Goal: Find specific page/section: Find specific page/section

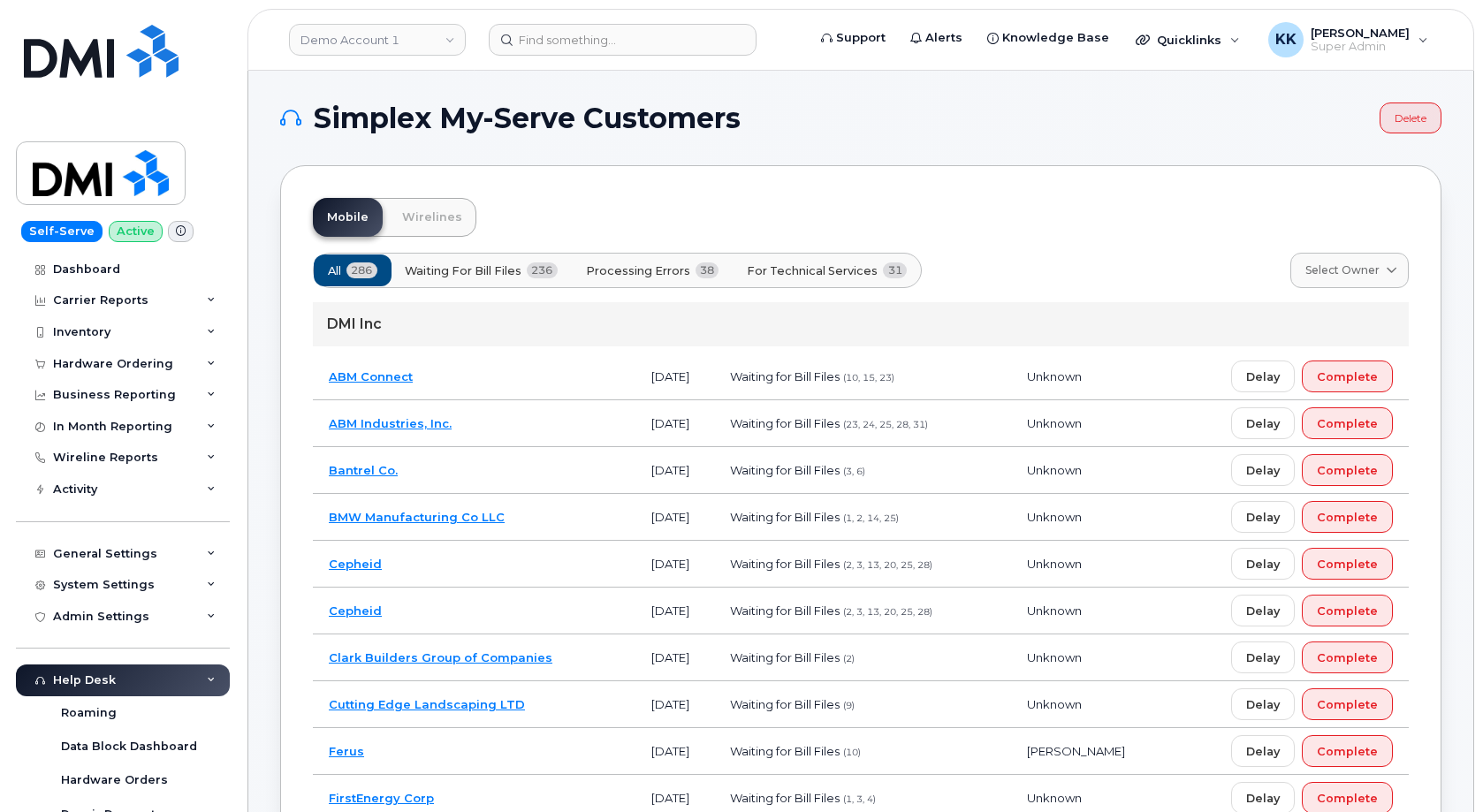
click at [652, 267] on span "Processing Errors" at bounding box center [638, 271] width 104 height 17
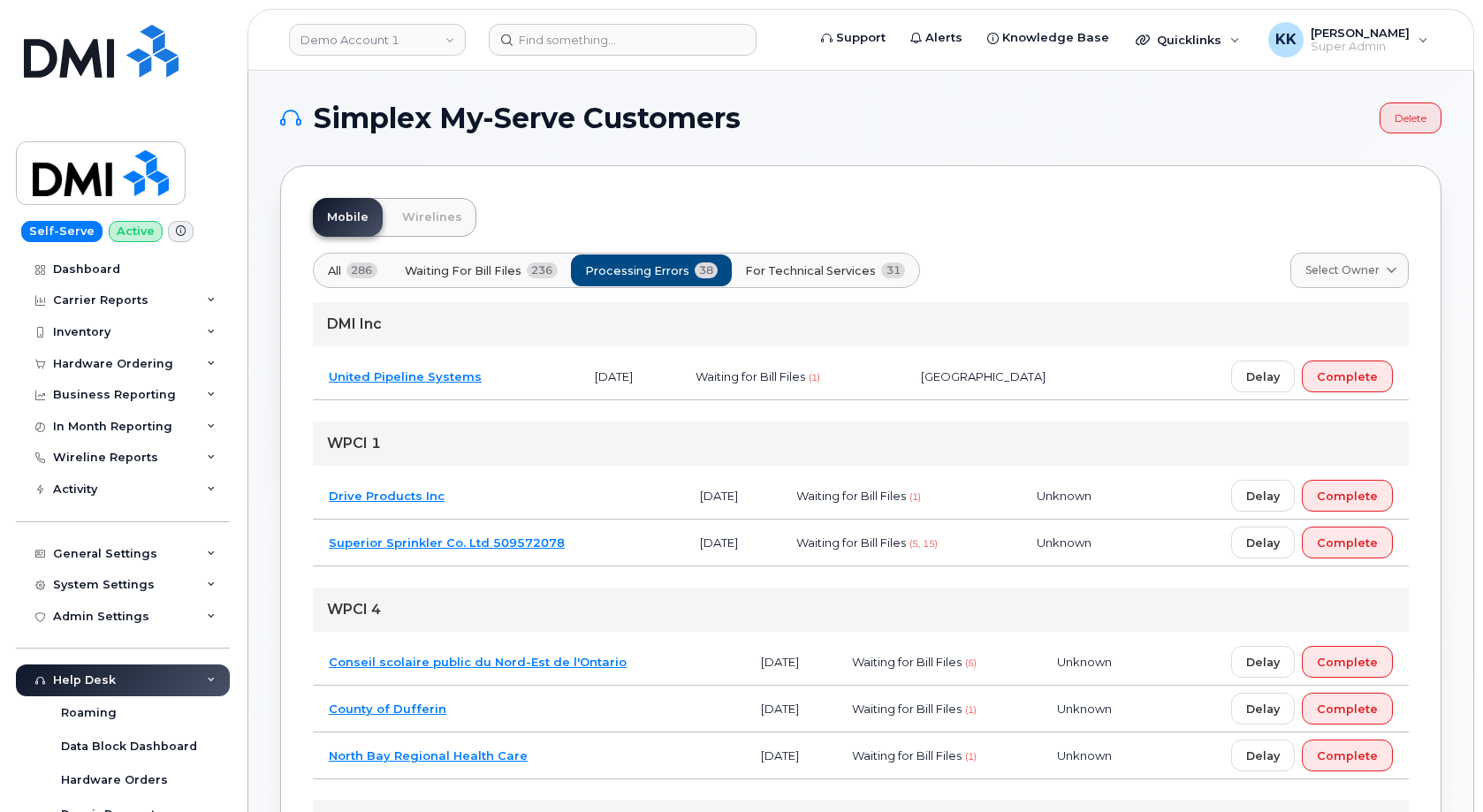
click at [803, 288] on div "All 286 Waiting for [PERSON_NAME] Files 236 Processing Errors 38 For Technical …" at bounding box center [616, 271] width 607 height 36
click at [804, 279] on button "For Technical Services 31" at bounding box center [826, 271] width 190 height 32
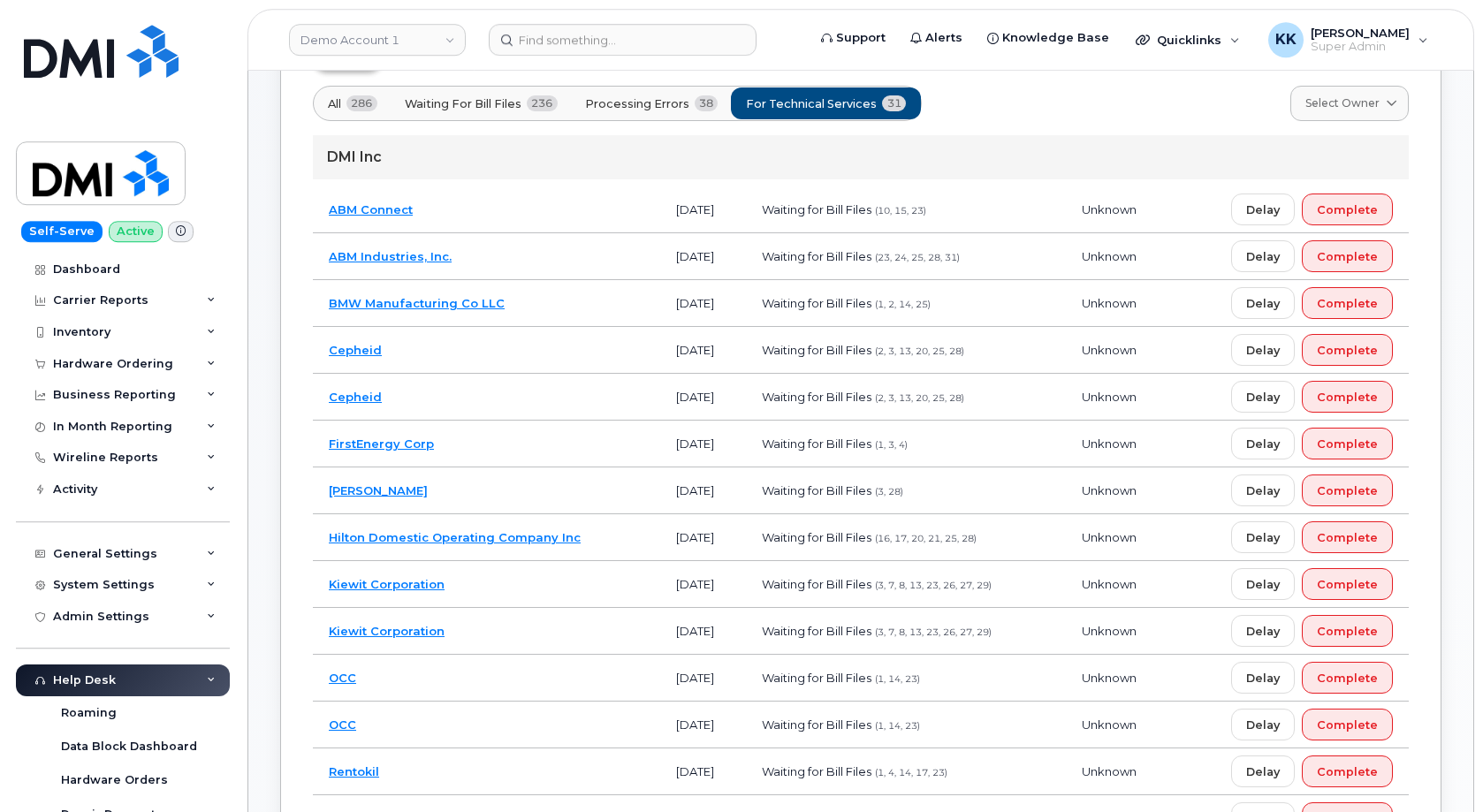
scroll to position [89, 0]
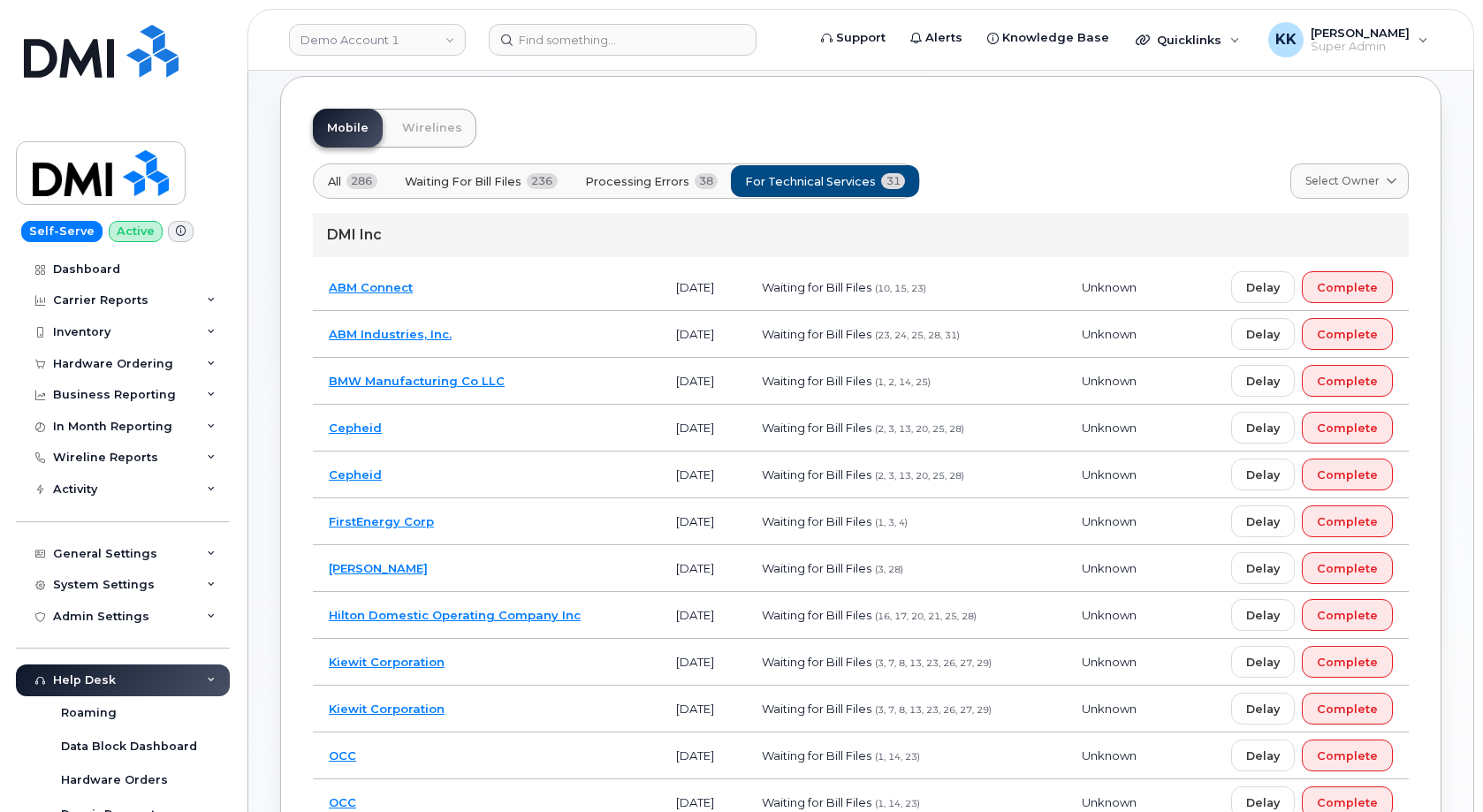
click at [574, 379] on td "BMW Manufacturing Co LLC" at bounding box center [486, 381] width 347 height 47
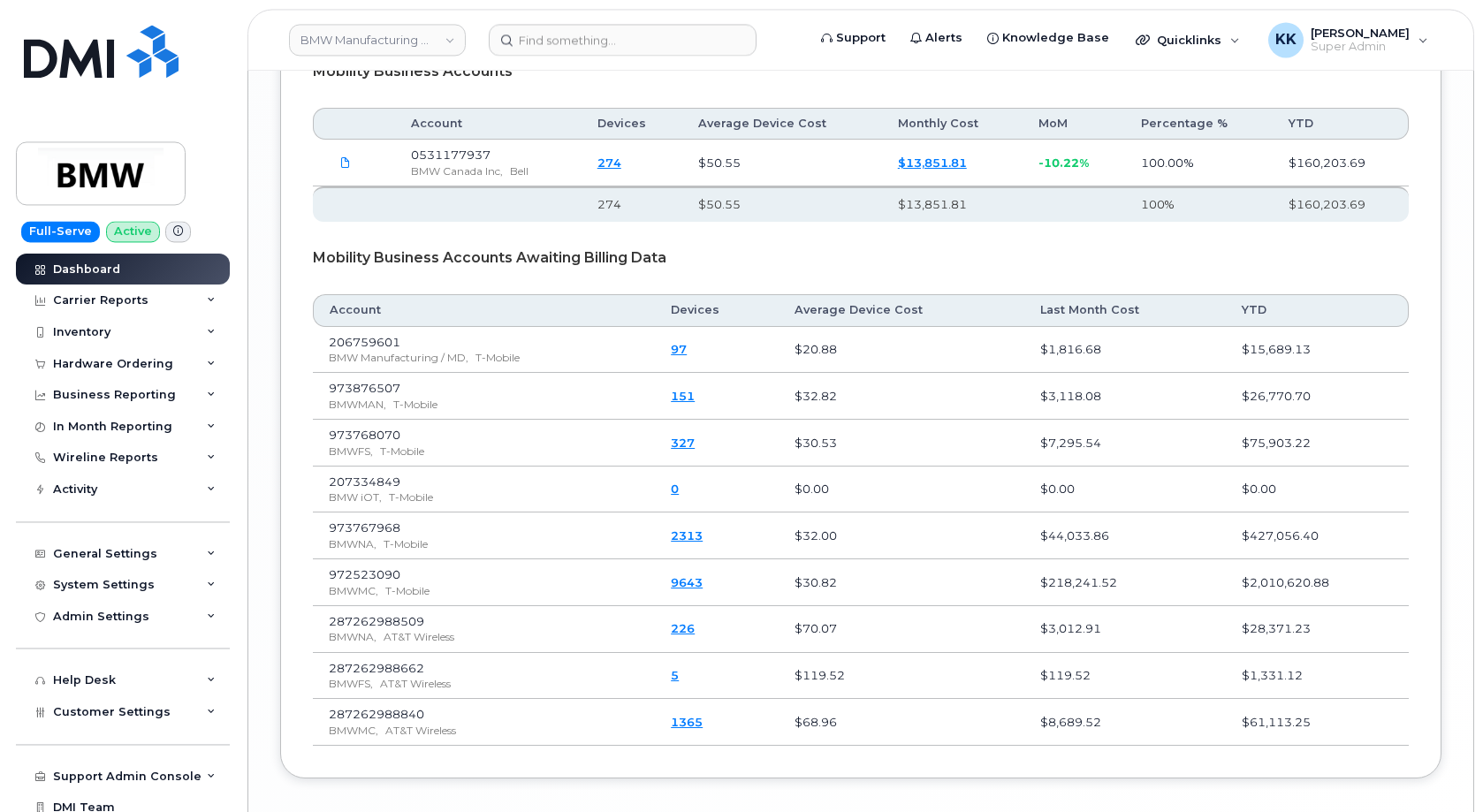
scroll to position [2878, 0]
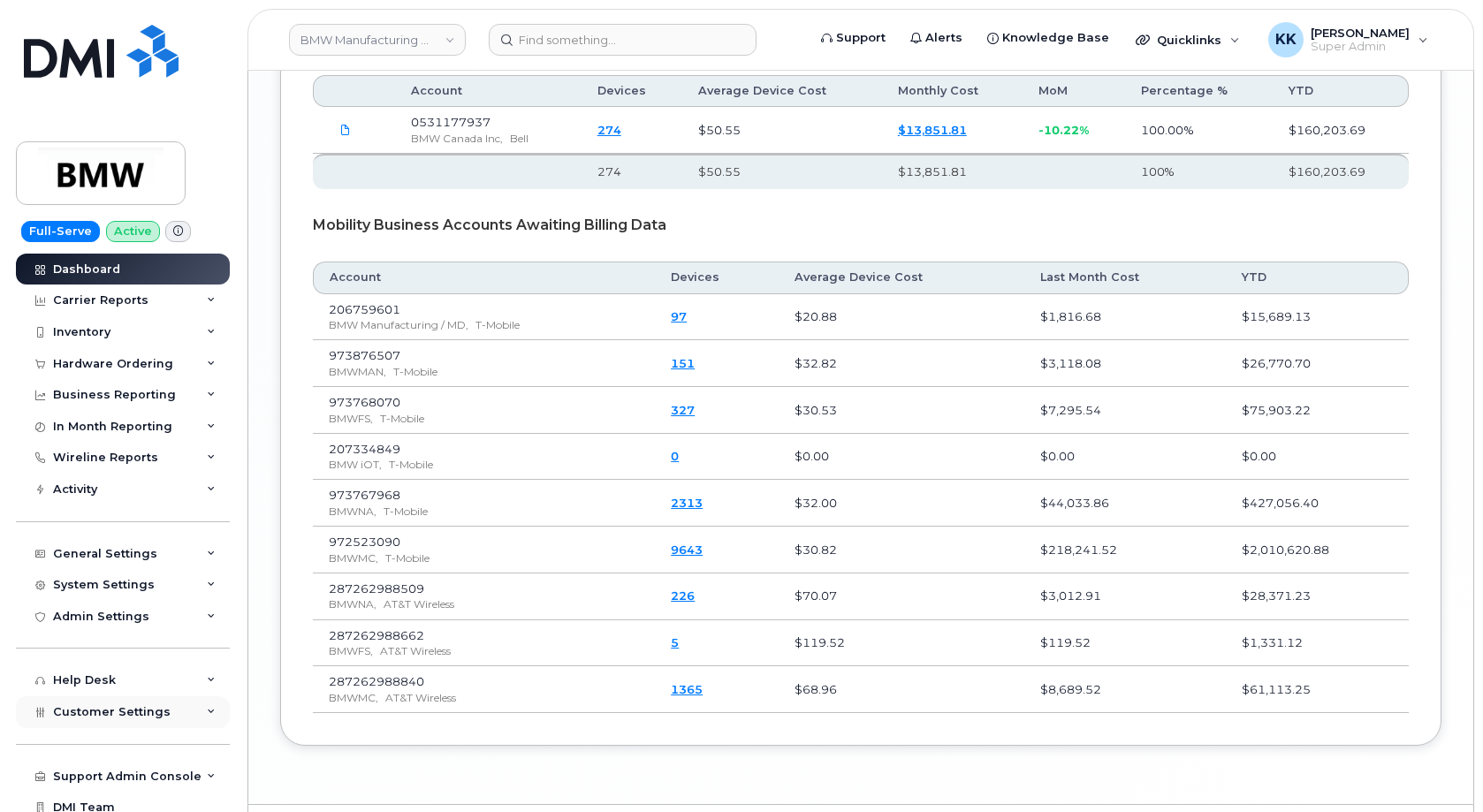
click at [119, 700] on div "Customer Settings" at bounding box center [123, 712] width 214 height 32
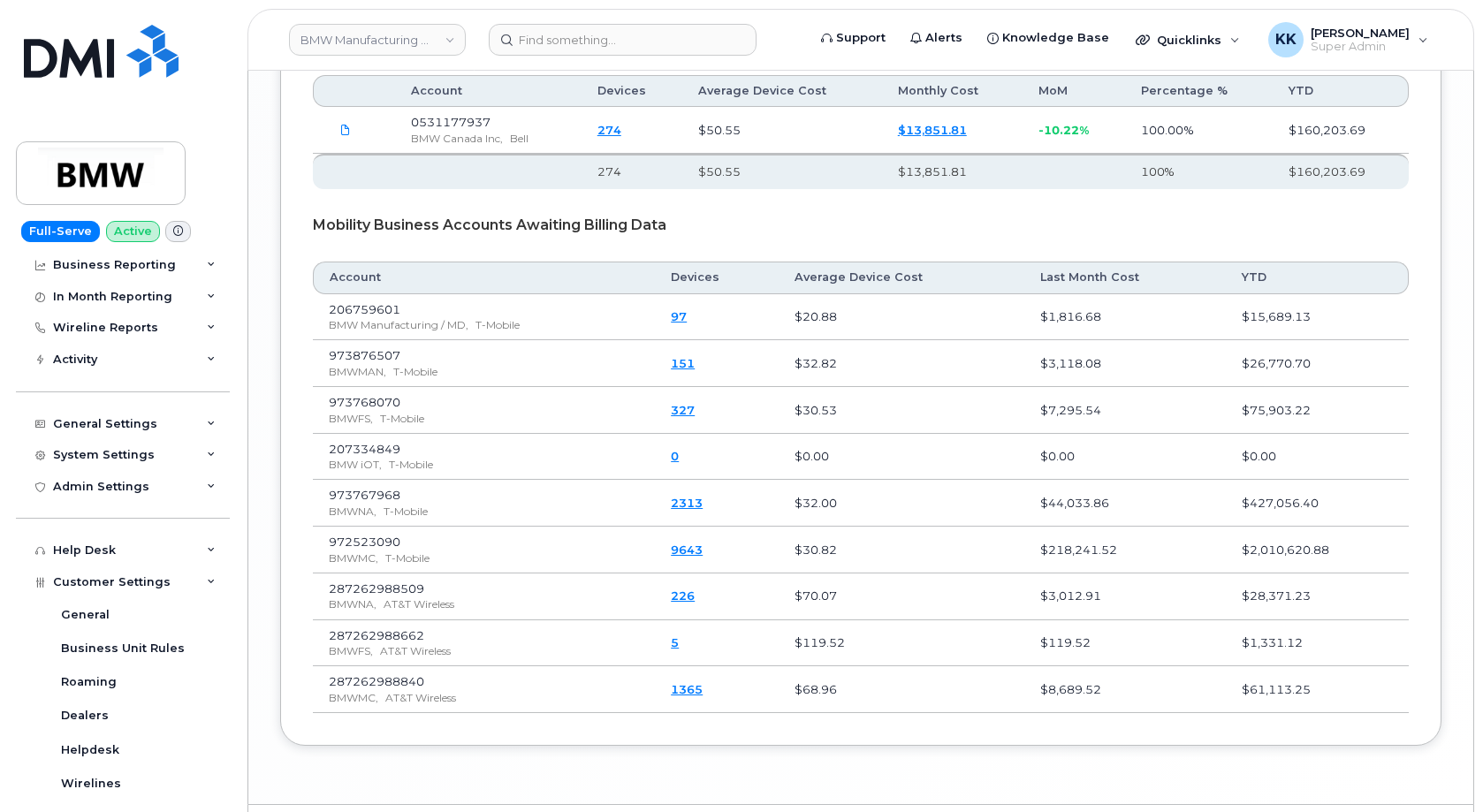
scroll to position [339, 0]
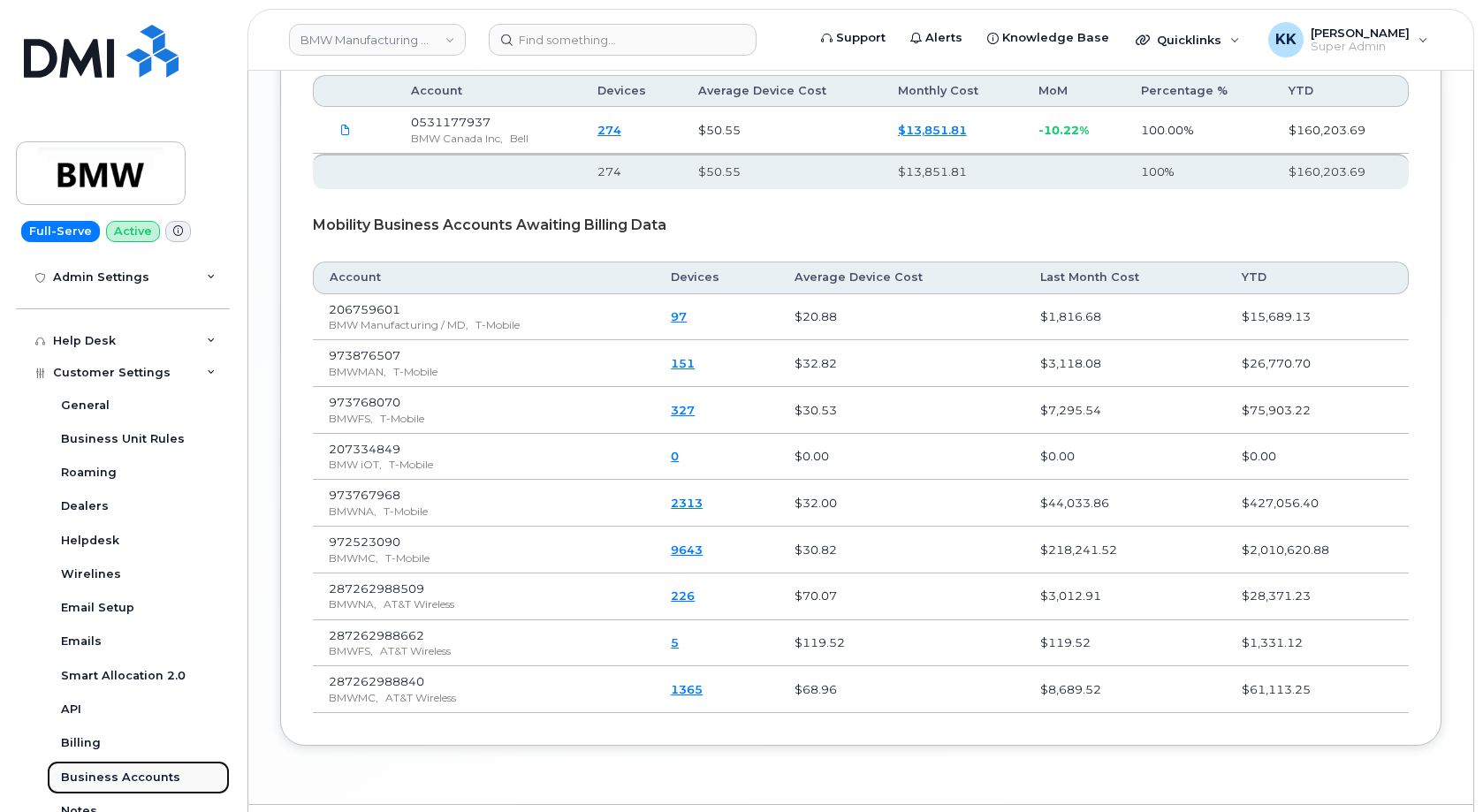
click at [125, 777] on div "Business Accounts" at bounding box center [120, 777] width 119 height 16
